Goal: Transaction & Acquisition: Purchase product/service

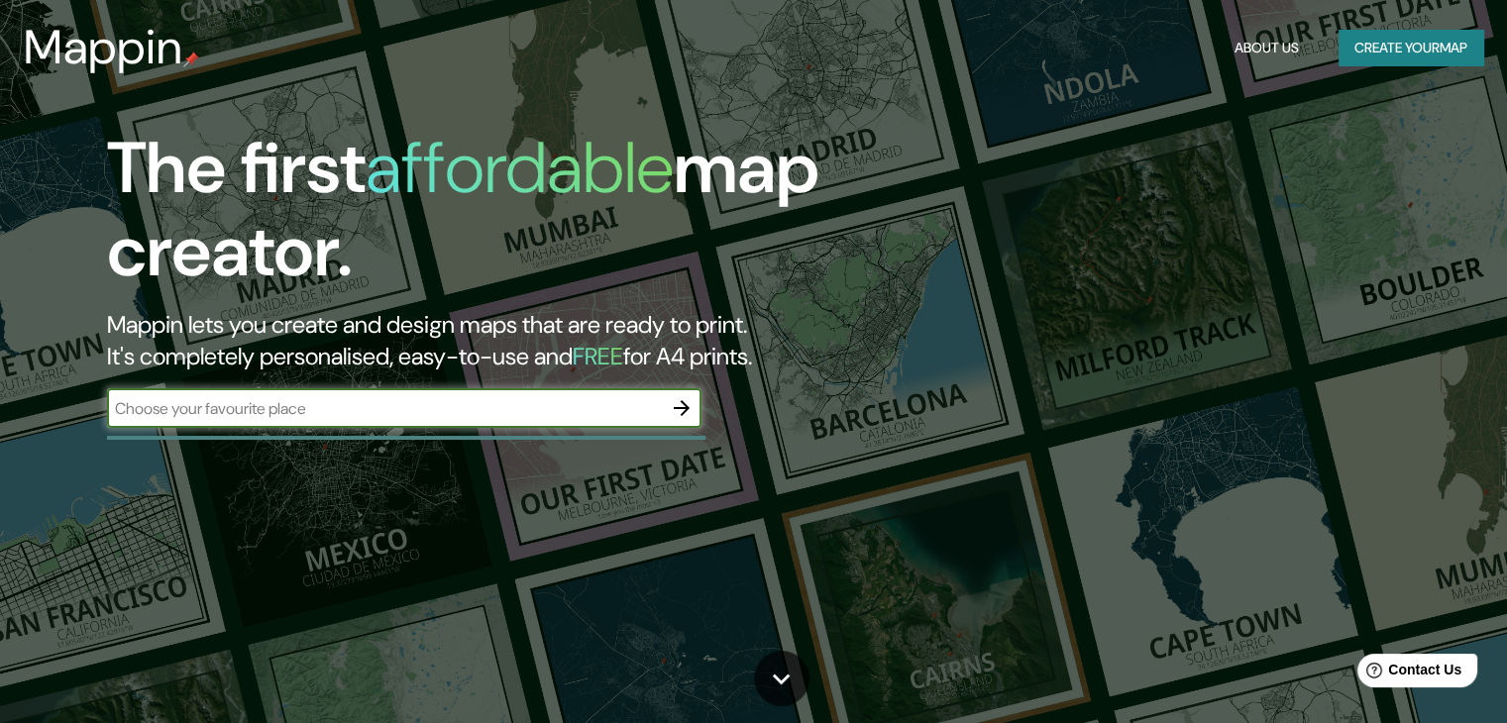
click at [1210, 163] on div "The first affordable map creator. Mappin lets you create and design maps that a…" at bounding box center [753, 361] width 1507 height 723
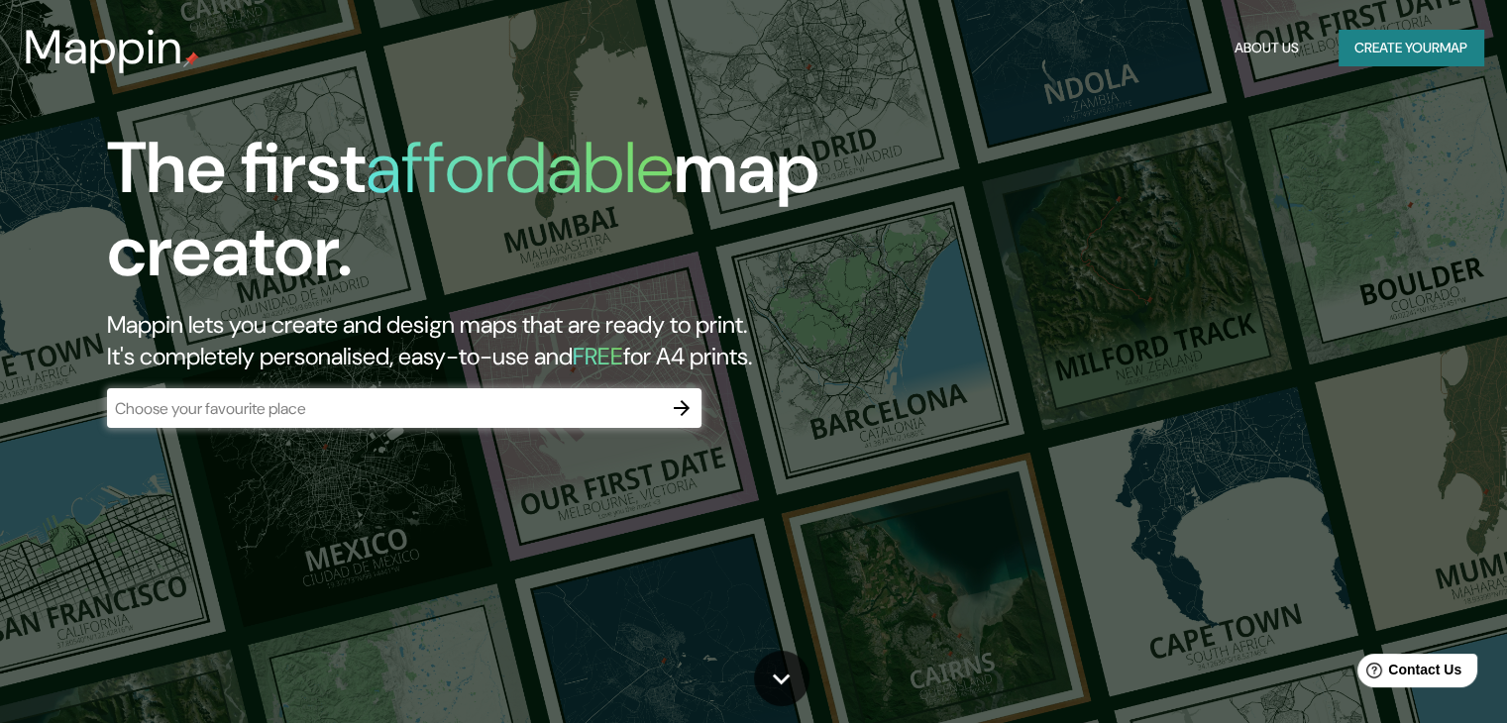
click at [1244, 187] on div "The first affordable map creator. Mappin lets you create and design maps that a…" at bounding box center [753, 361] width 1507 height 723
click at [1254, 158] on div "The first affordable map creator. Mappin lets you create and design maps that a…" at bounding box center [753, 361] width 1507 height 723
click at [679, 402] on icon "button" at bounding box center [682, 408] width 24 height 24
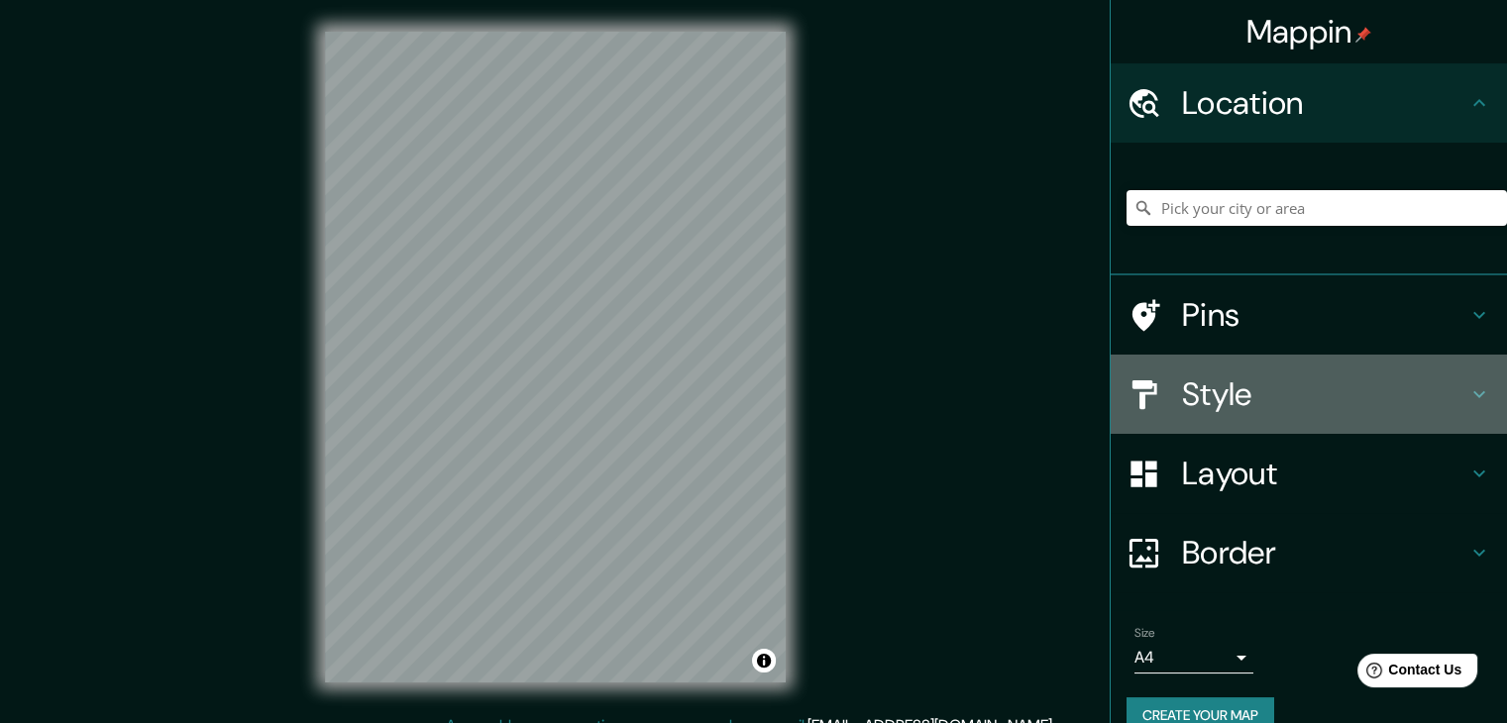
click at [1273, 406] on h4 "Style" at bounding box center [1324, 394] width 285 height 40
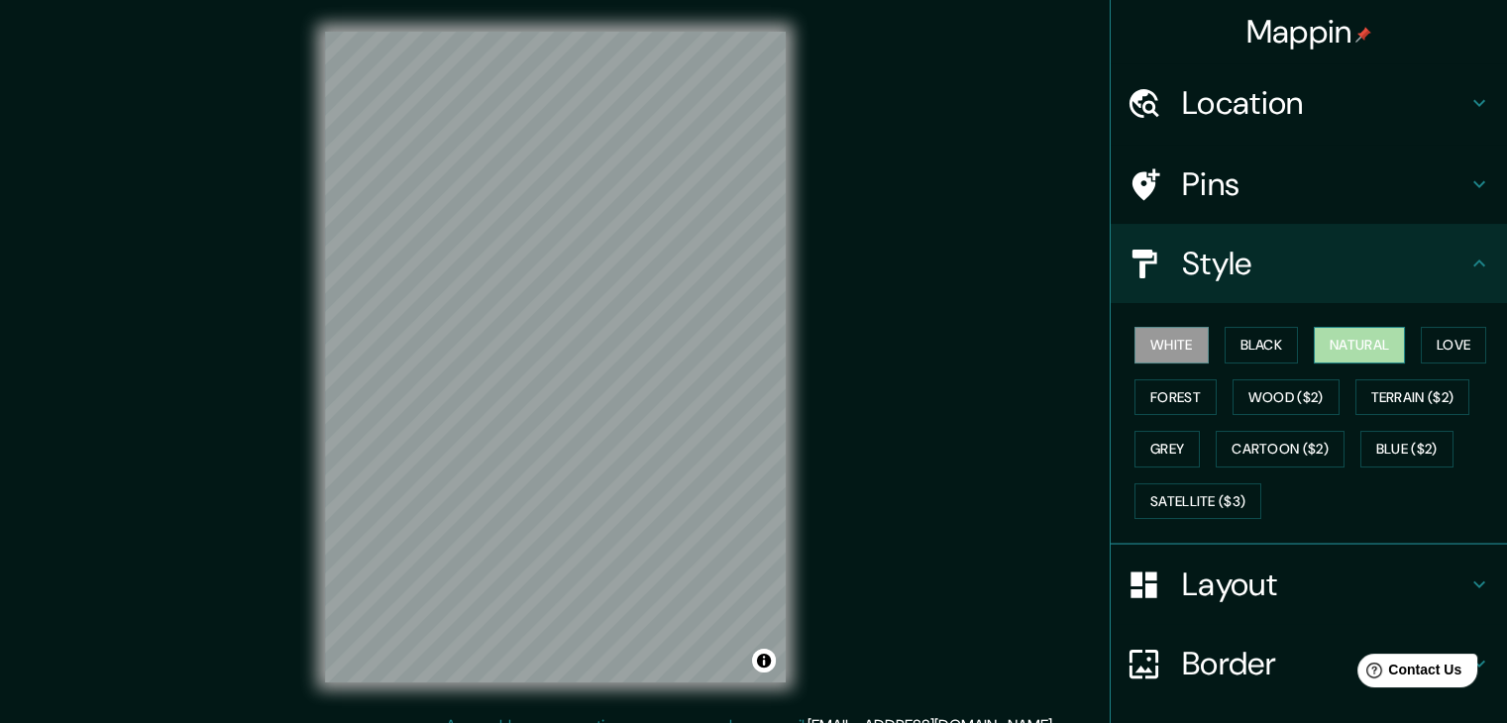
click at [1351, 357] on button "Natural" at bounding box center [1359, 345] width 91 height 37
click at [796, 301] on div "© Mapbox © OpenStreetMap Improve this map" at bounding box center [555, 357] width 524 height 714
click at [1137, 393] on button "Forest" at bounding box center [1175, 397] width 82 height 37
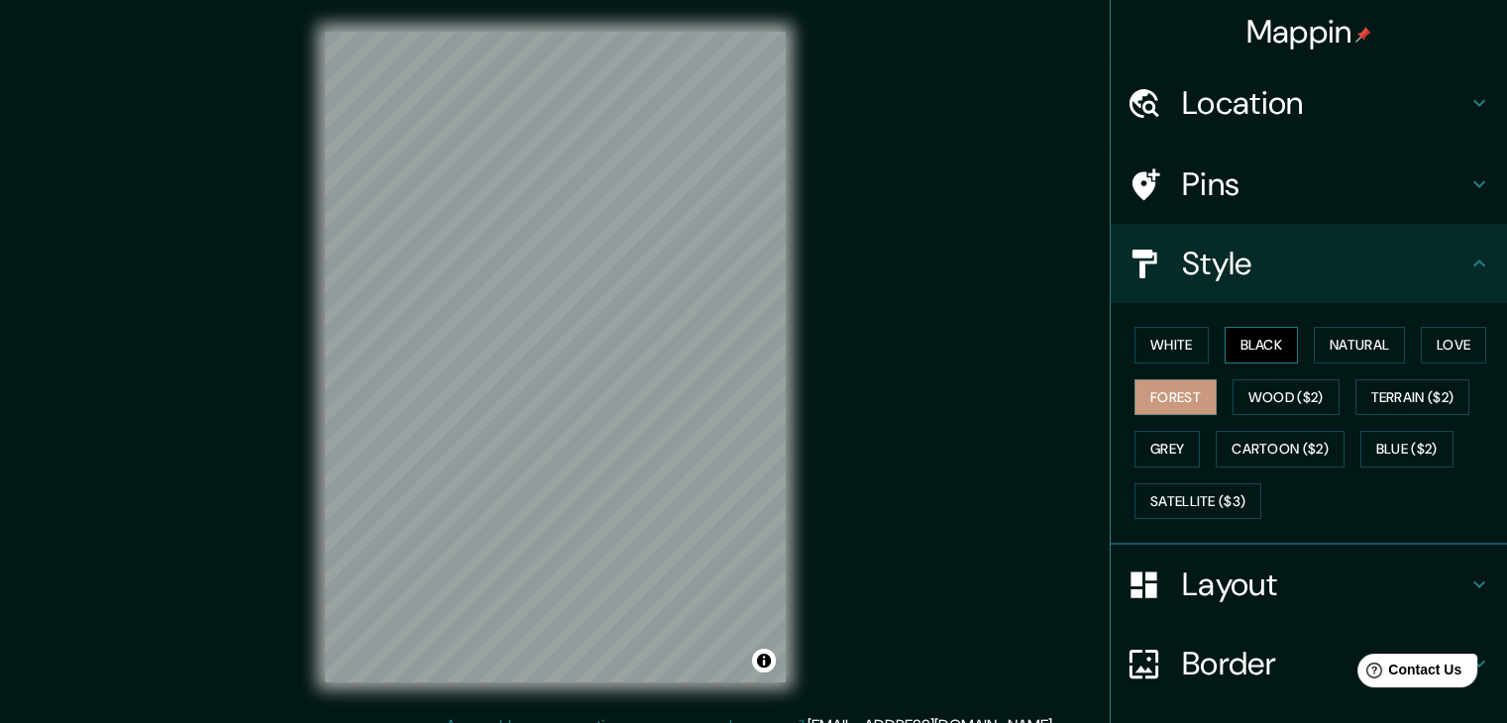
click at [1245, 340] on button "Black" at bounding box center [1262, 345] width 74 height 37
click at [1168, 455] on button "Grey" at bounding box center [1166, 449] width 65 height 37
click at [1168, 348] on button "White" at bounding box center [1171, 345] width 74 height 37
click at [1266, 354] on button "Black" at bounding box center [1262, 345] width 74 height 37
click at [1325, 346] on button "Natural" at bounding box center [1359, 345] width 91 height 37
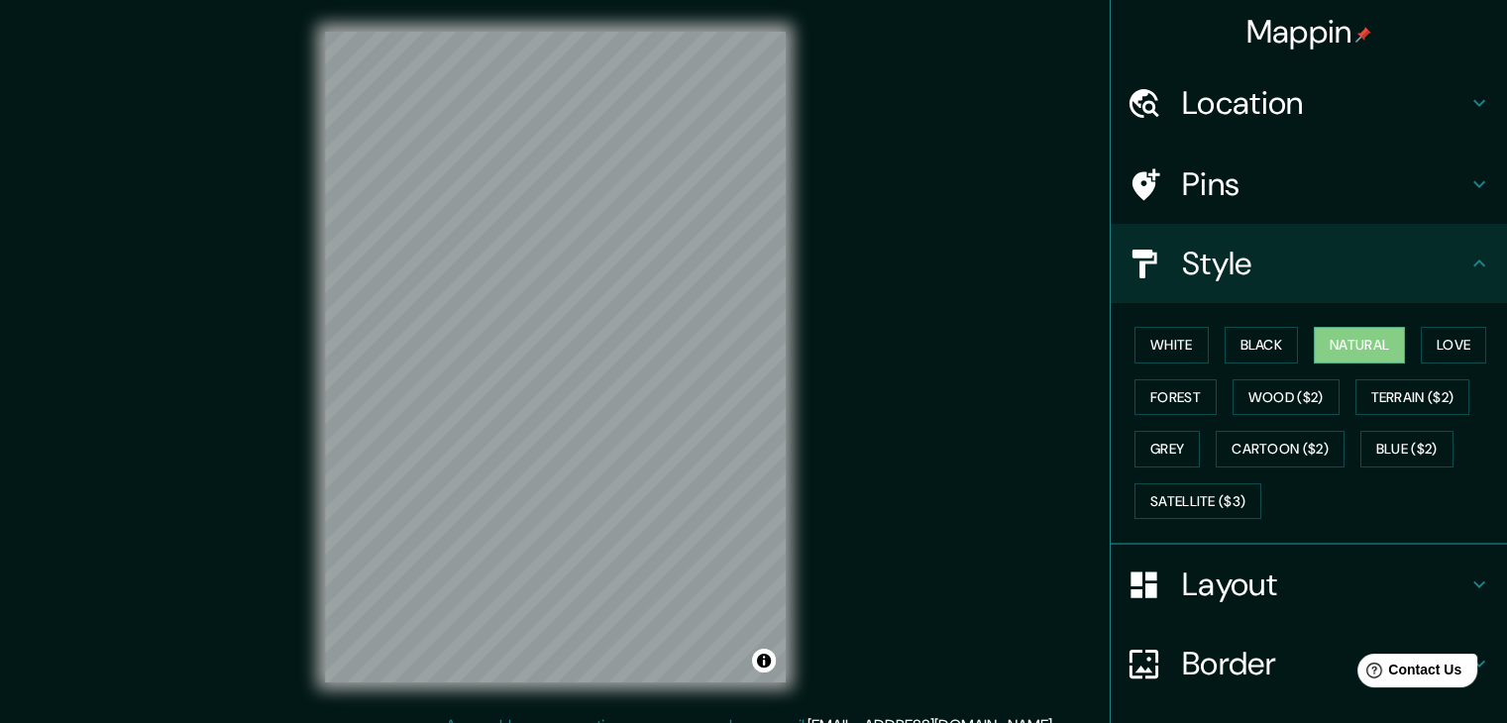
click at [293, 360] on div "© Mapbox © OpenStreetMap Improve this map" at bounding box center [555, 357] width 524 height 714
click at [1226, 691] on div "Border" at bounding box center [1309, 663] width 396 height 79
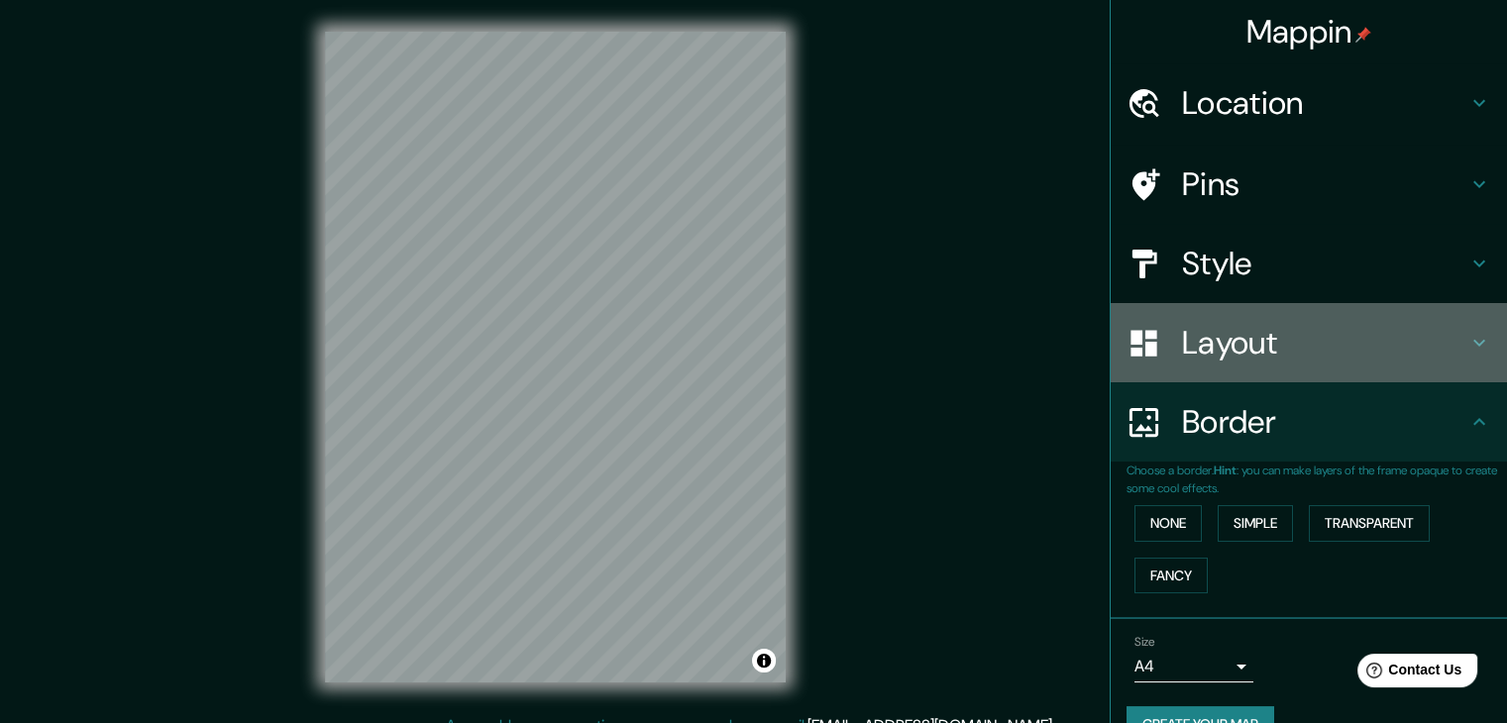
click at [1317, 363] on div "Layout" at bounding box center [1309, 342] width 396 height 79
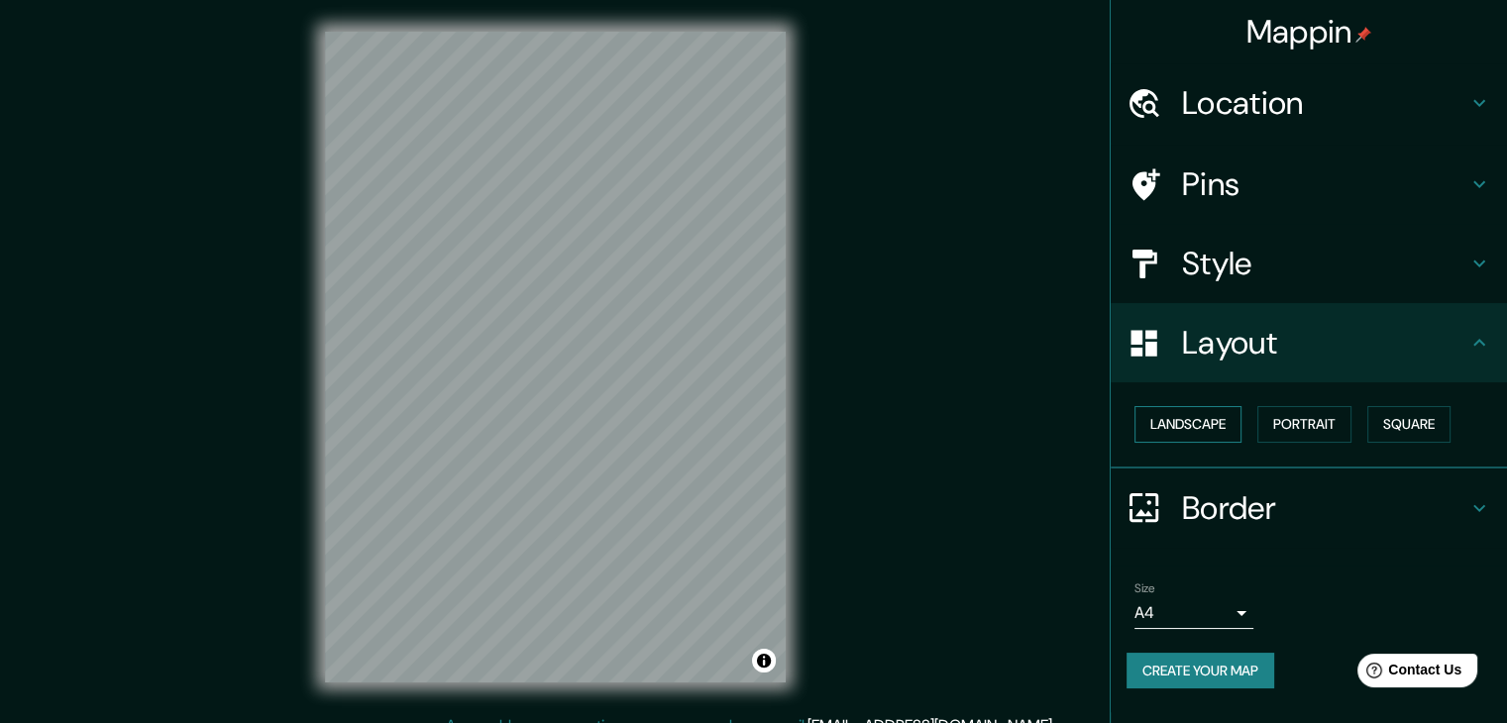
click at [1218, 422] on button "Landscape" at bounding box center [1187, 424] width 107 height 37
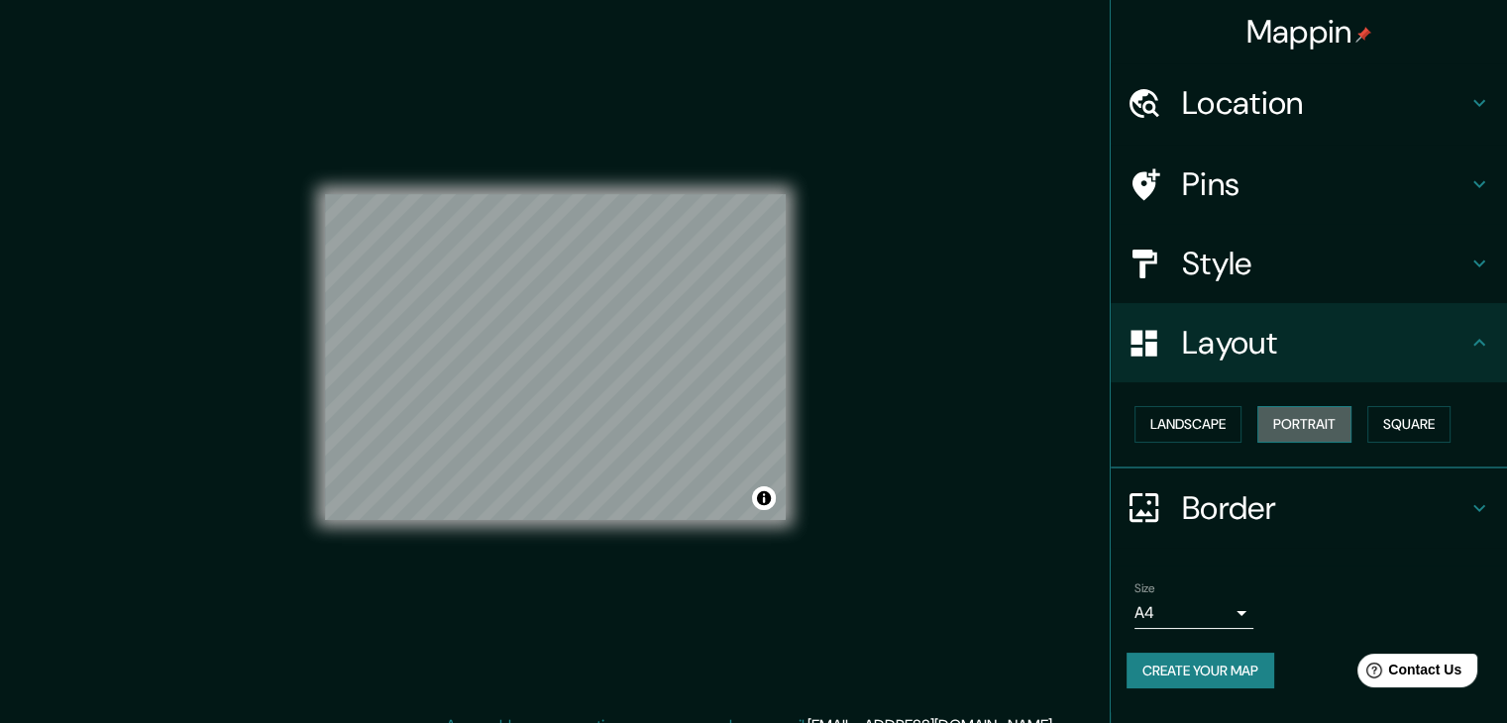
click at [1288, 422] on button "Portrait" at bounding box center [1304, 424] width 94 height 37
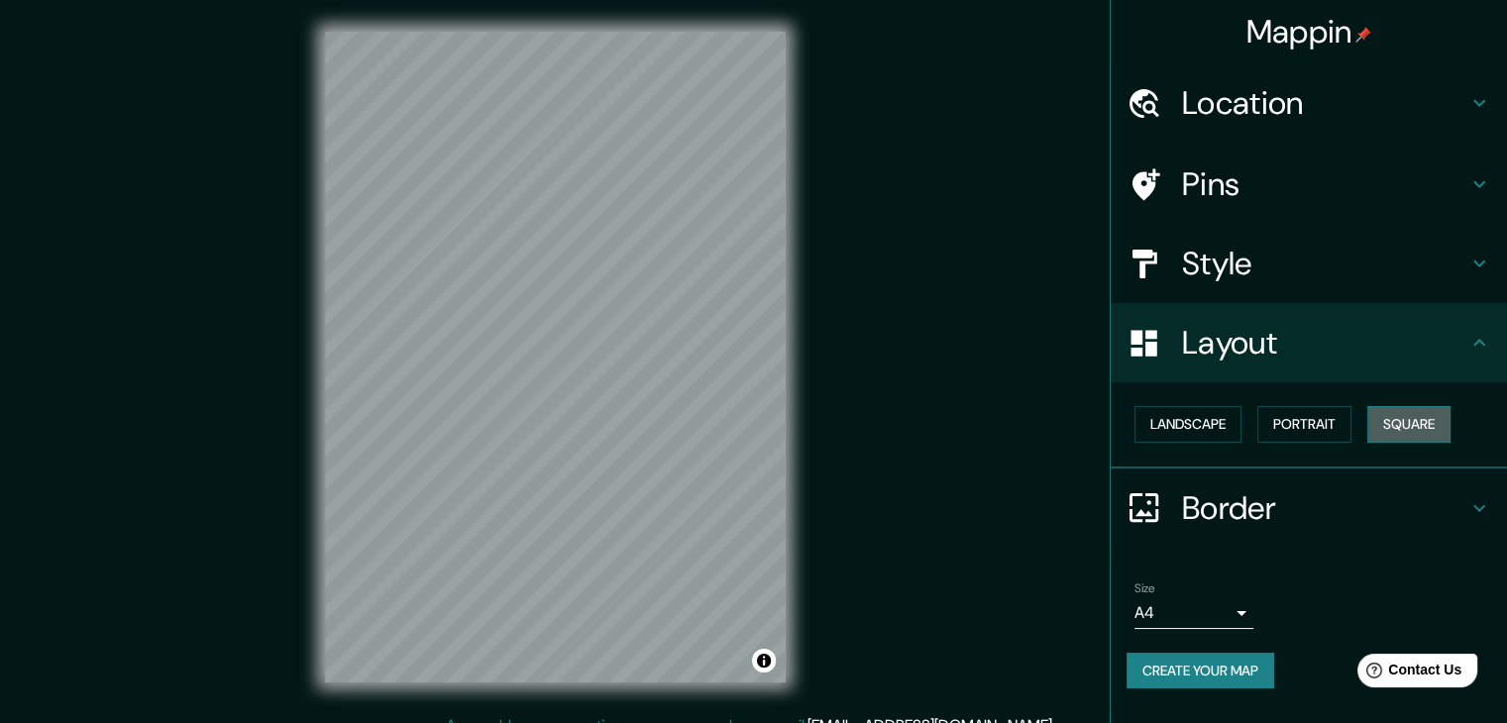
click at [1433, 423] on button "Square" at bounding box center [1408, 424] width 83 height 37
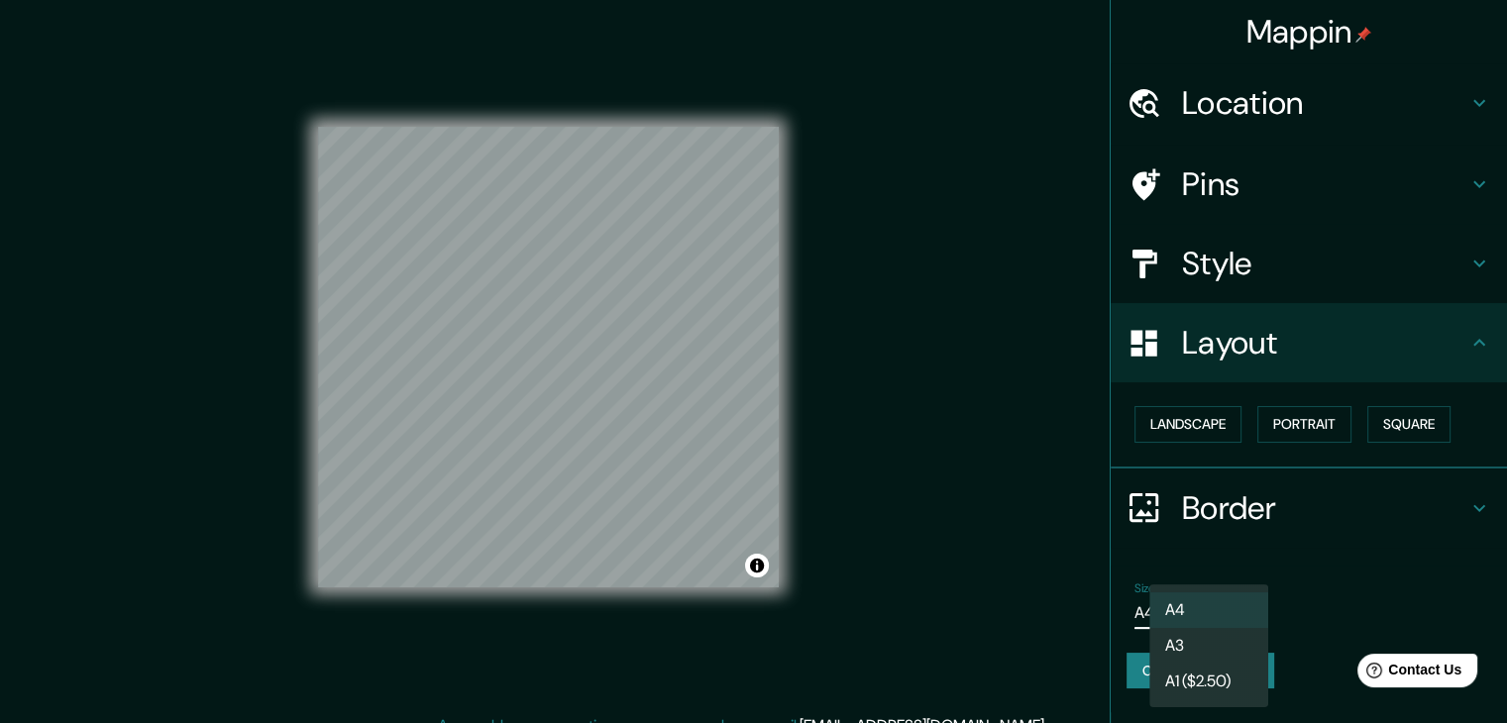
click at [1248, 617] on body "Mappin Location Pins Style Layout Landscape Portrait Square Border Choose a bor…" at bounding box center [753, 361] width 1507 height 723
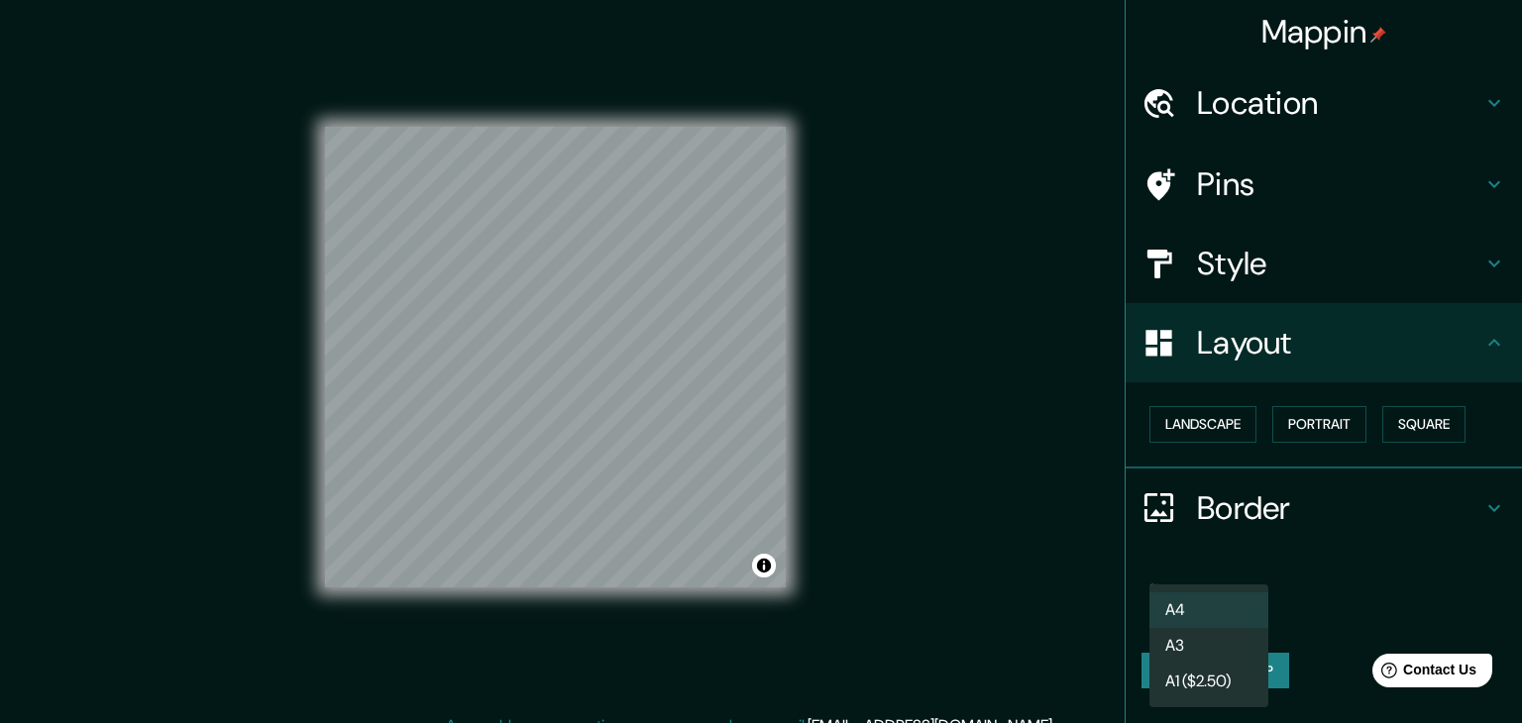
click at [1217, 659] on li "A3" at bounding box center [1208, 646] width 119 height 36
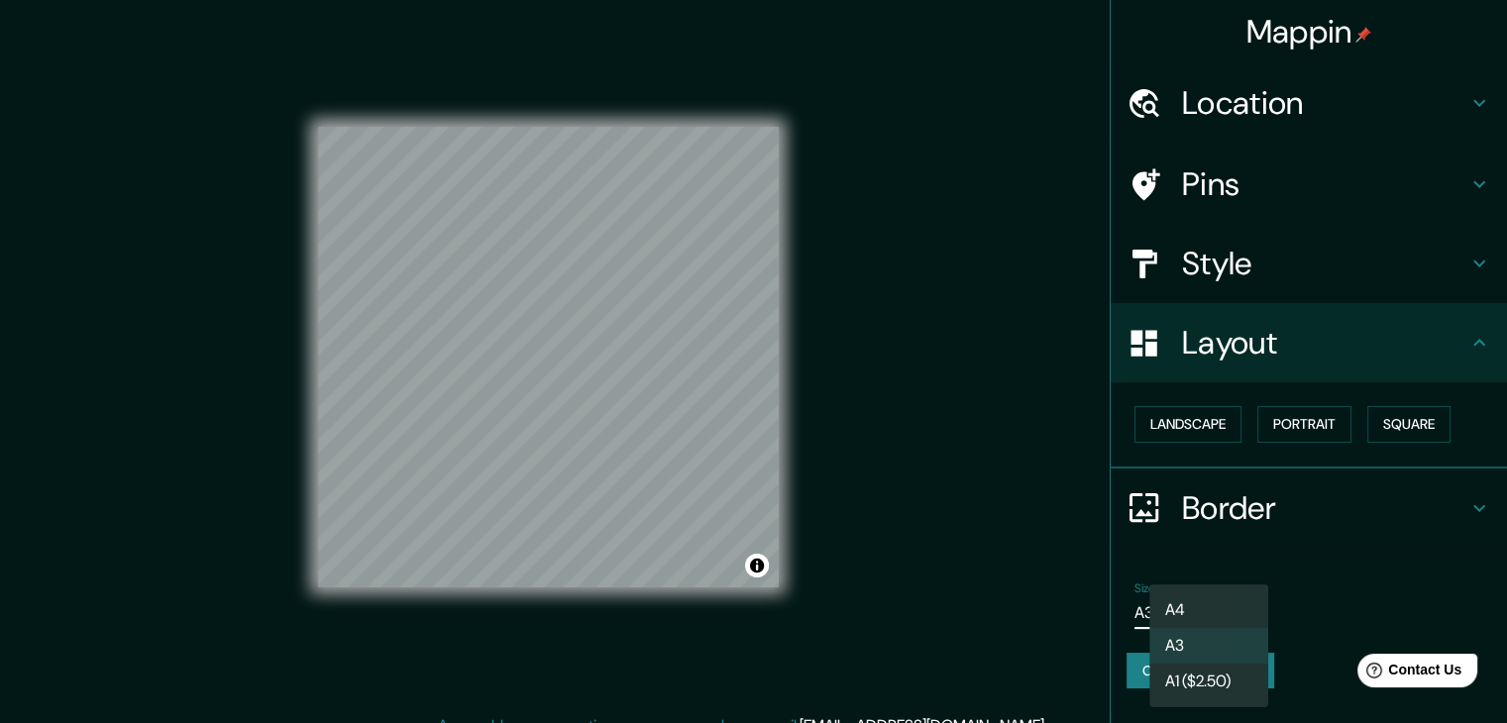
click at [1233, 609] on body "Mappin Location Pins Style Layout Landscape Portrait Square Border Choose a bor…" at bounding box center [753, 361] width 1507 height 723
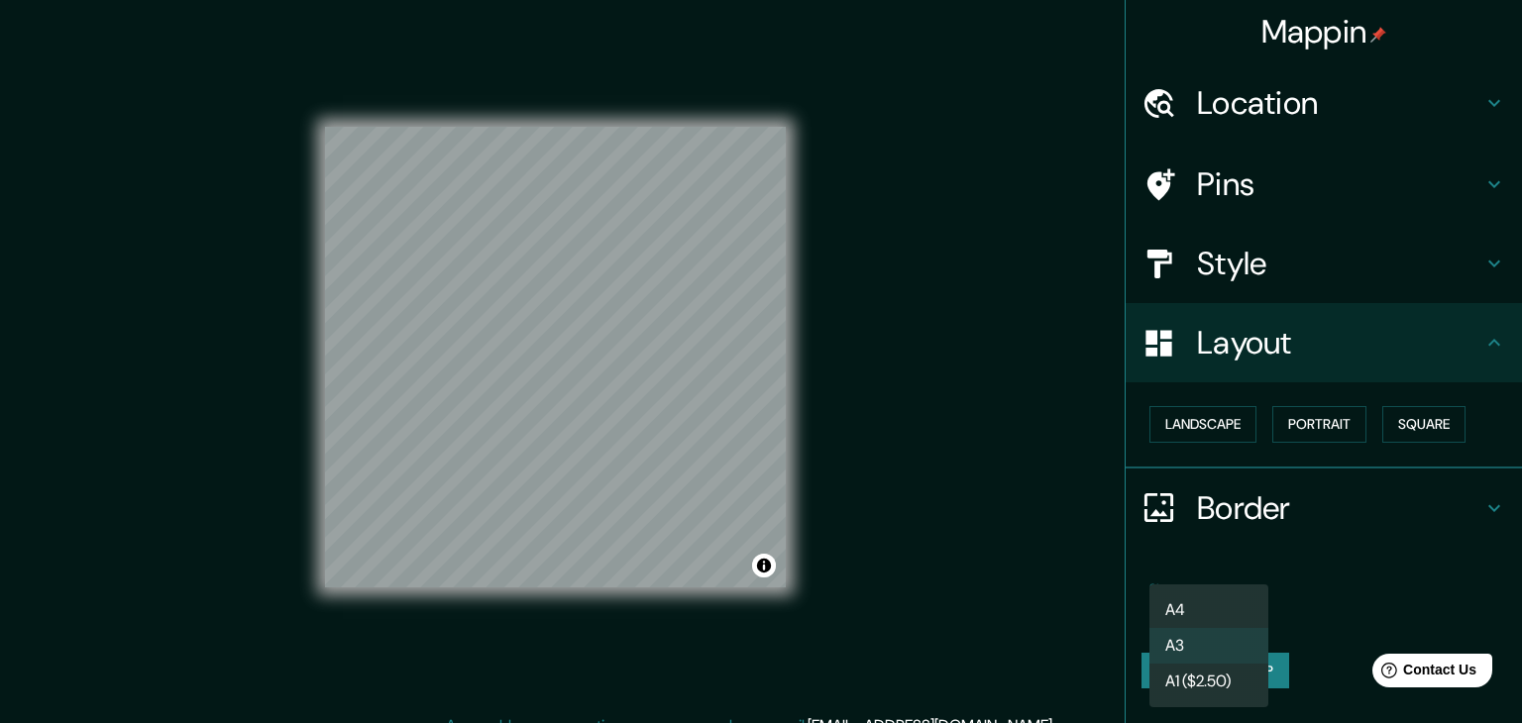
click at [1236, 632] on li "A3" at bounding box center [1208, 646] width 119 height 36
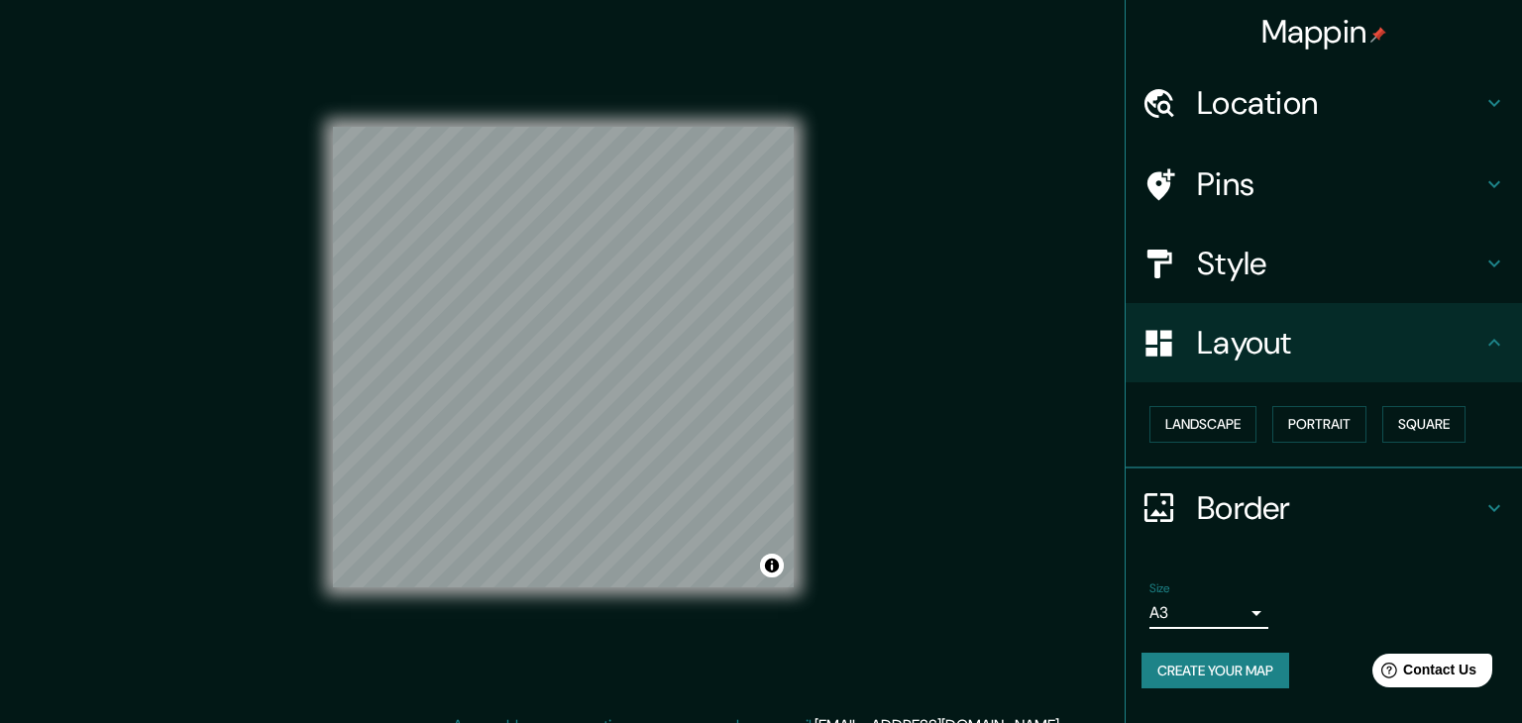
click at [1236, 621] on body "Mappin Location Pins Style Layout Landscape Portrait Square Border Choose a bor…" at bounding box center [761, 361] width 1522 height 723
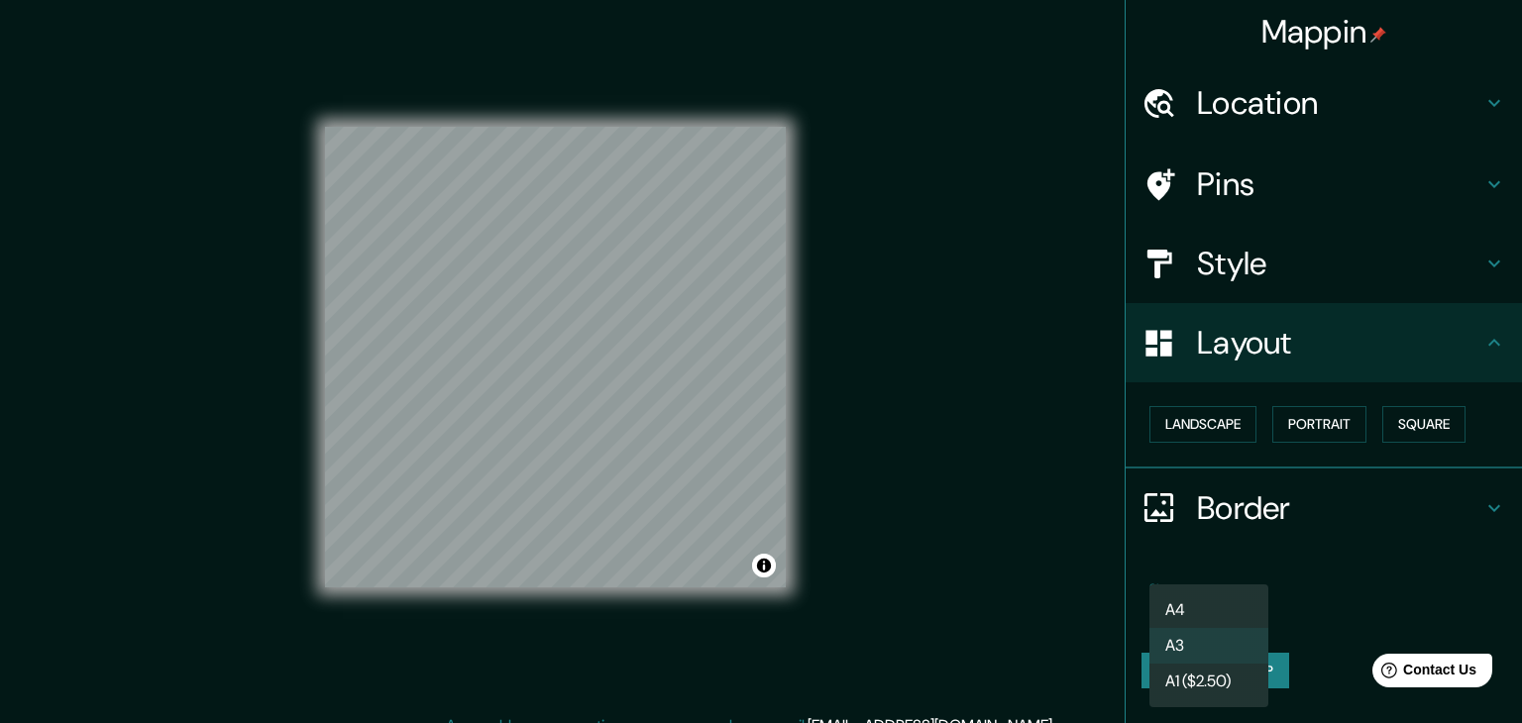
click at [1237, 615] on li "A4" at bounding box center [1208, 610] width 119 height 36
type input "single"
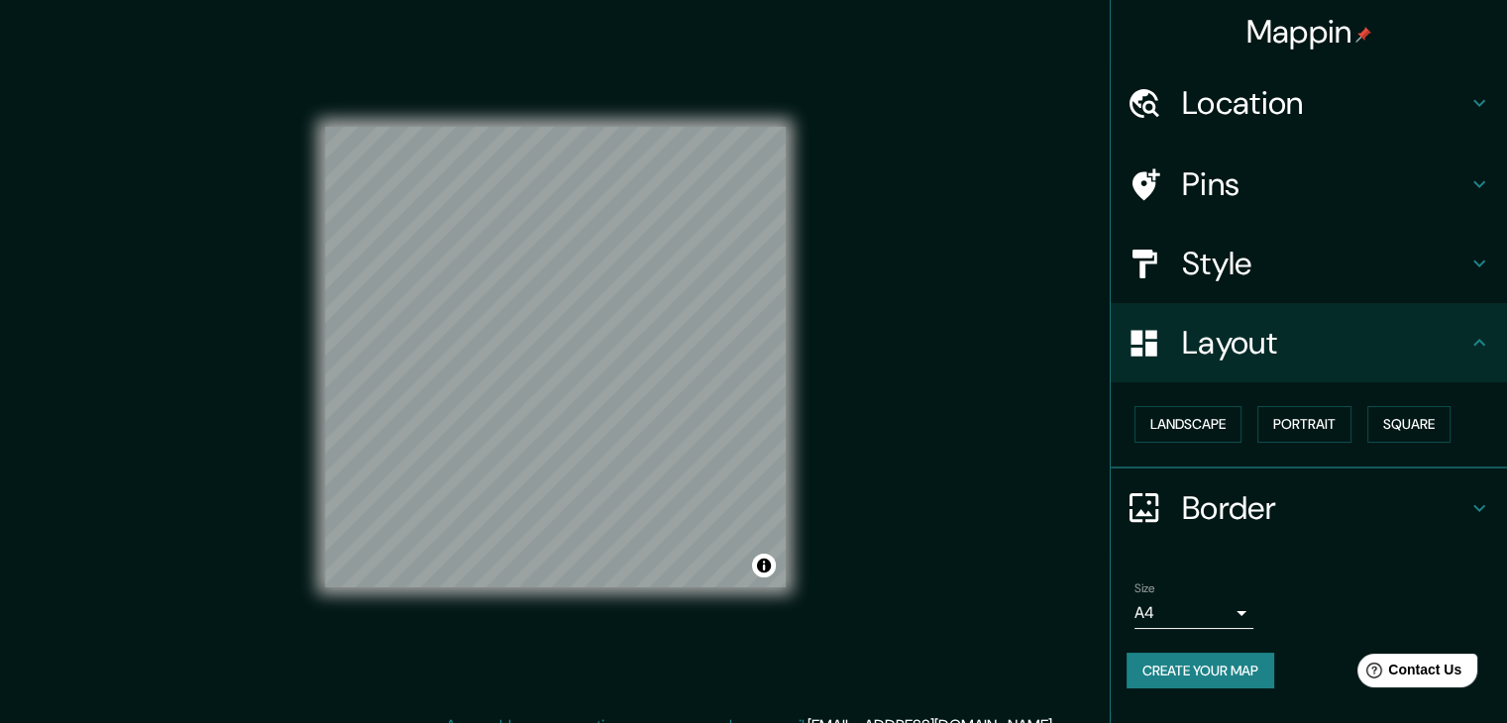
click at [943, 436] on div "Mappin Location Pins Style Layout Landscape Portrait Square Border Choose a bor…" at bounding box center [753, 373] width 1507 height 746
click at [915, 343] on div "Mappin Location Pins Style Layout Landscape Portrait Square Border Choose a bor…" at bounding box center [753, 373] width 1507 height 746
click at [276, 572] on div "Mappin Location Pins Style Layout Landscape Portrait Square Border Choose a bor…" at bounding box center [753, 373] width 1507 height 746
